Goal: Task Accomplishment & Management: Manage account settings

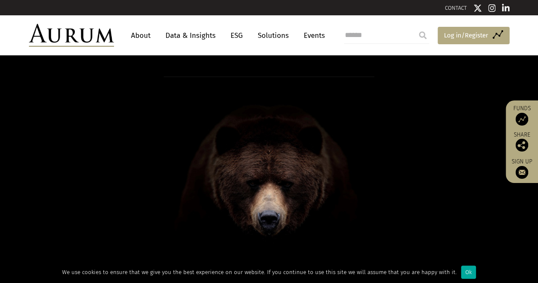
click at [466, 33] on span "Log in/Register" at bounding box center [466, 35] width 44 height 10
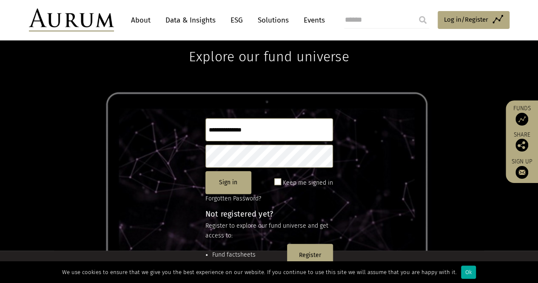
scroll to position [33, 0]
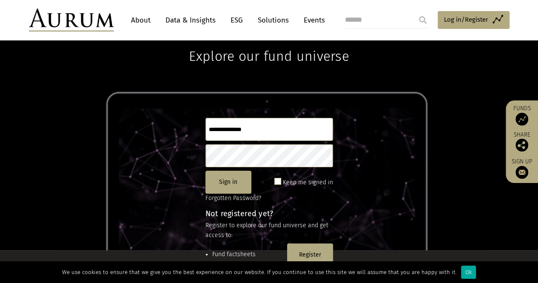
click at [261, 131] on input "text" at bounding box center [269, 129] width 128 height 23
type input "**********"
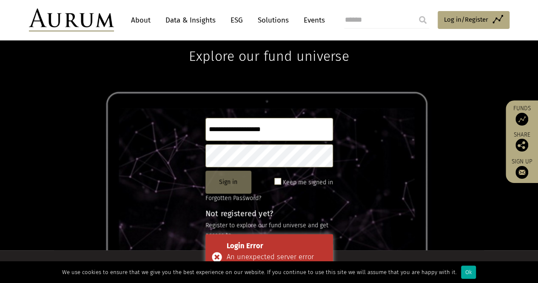
click at [239, 179] on button "Sign in" at bounding box center [228, 182] width 46 height 23
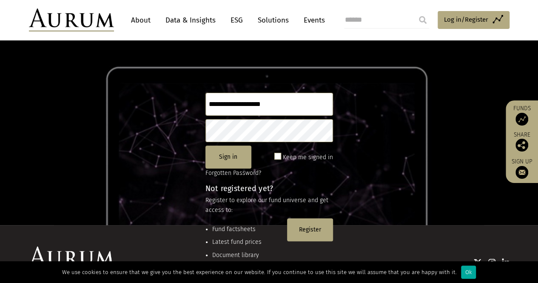
scroll to position [57, 0]
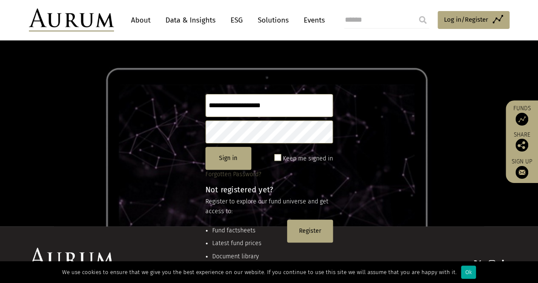
click at [236, 171] on link "Forgotten Password?" at bounding box center [233, 174] width 56 height 7
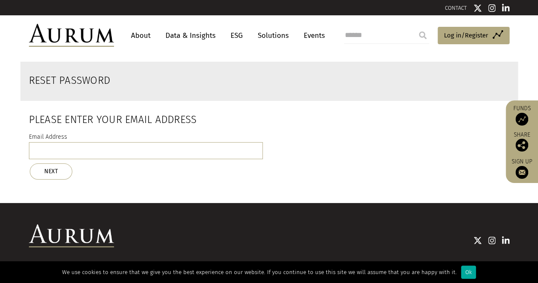
click at [163, 137] on div "Email Address NEXT" at bounding box center [146, 156] width 234 height 48
click at [148, 143] on input "email" at bounding box center [146, 150] width 234 height 17
type input "**********"
click at [61, 173] on button "NEXT" at bounding box center [51, 171] width 43 height 16
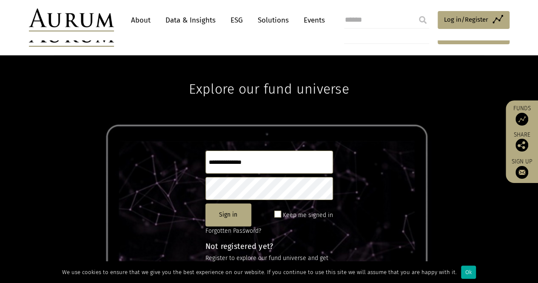
scroll to position [113, 0]
